Goal: Information Seeking & Learning: Learn about a topic

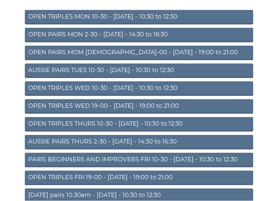
scroll to position [79, 0]
click at [149, 201] on link "[DATE] pairs 10.30am - [DATE] - 10:30 to 12:30" at bounding box center [139, 196] width 228 height 15
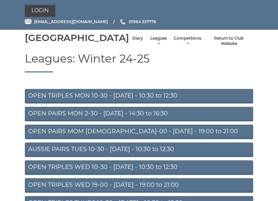
click at [150, 43] on link "Leagues" at bounding box center [159, 41] width 18 height 11
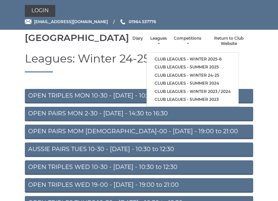
click at [195, 60] on link "Club leagues - Winter 2025-6" at bounding box center [193, 59] width 92 height 8
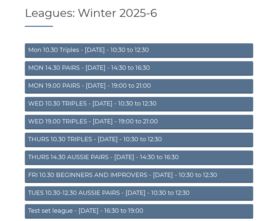
scroll to position [45, 0]
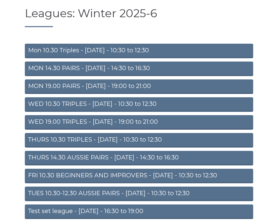
click at [165, 130] on link "WED 19.00 TRIPLES - Wednesday - 19:00 to 21:00" at bounding box center [139, 122] width 228 height 15
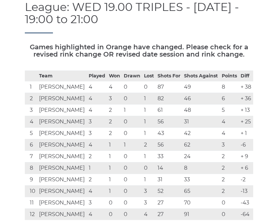
scroll to position [75, 0]
